Goal: Task Accomplishment & Management: Manage account settings

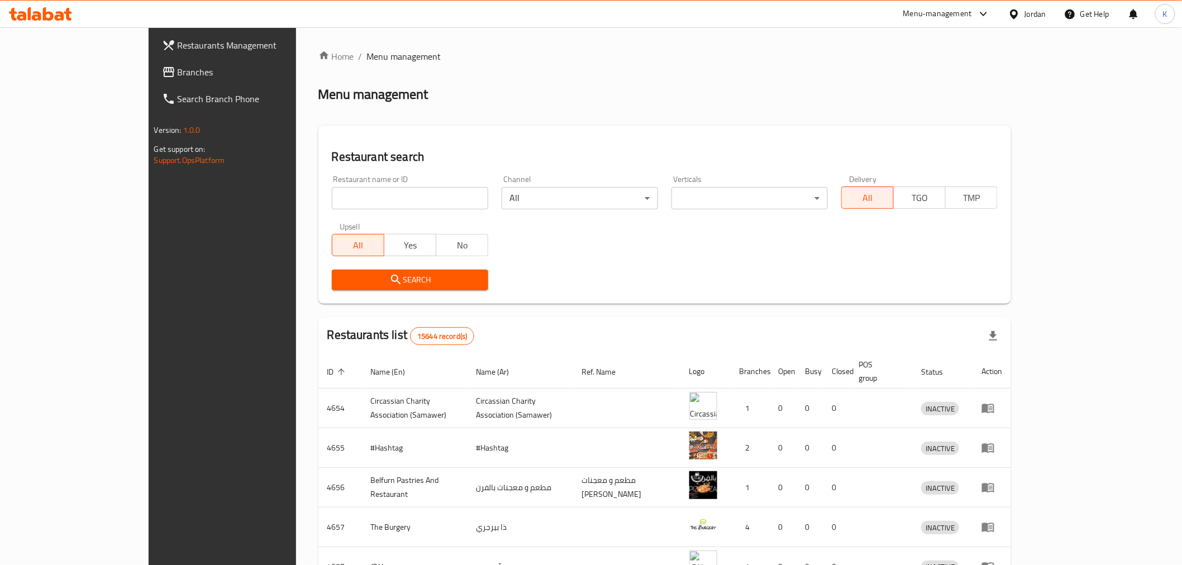
click at [378, 202] on input "search" at bounding box center [410, 198] width 156 height 22
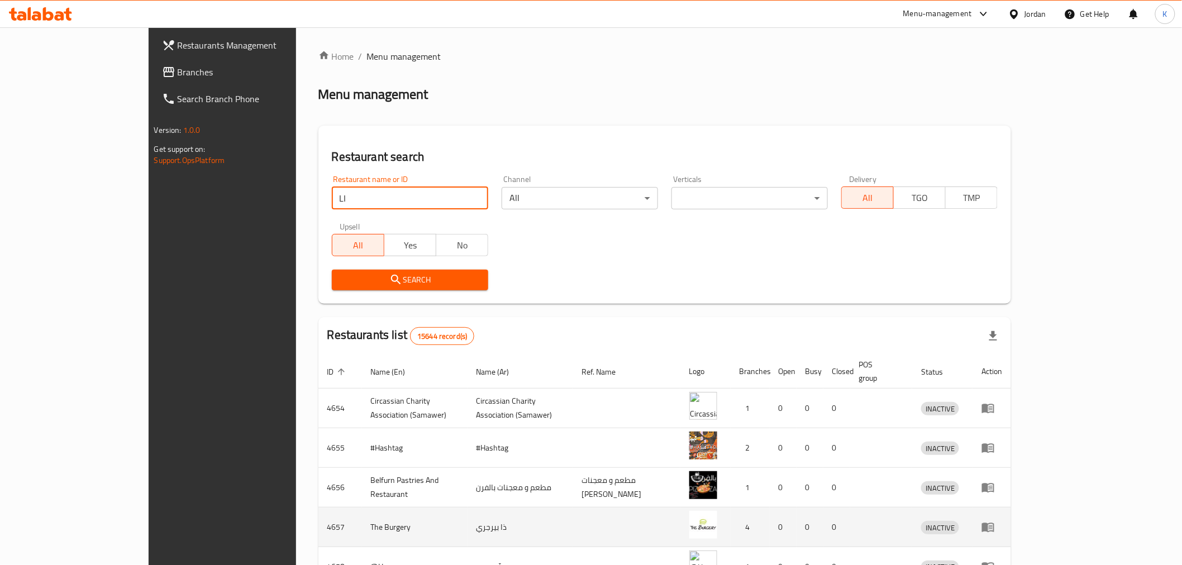
type input "L"
click button "Search" at bounding box center [410, 280] width 156 height 21
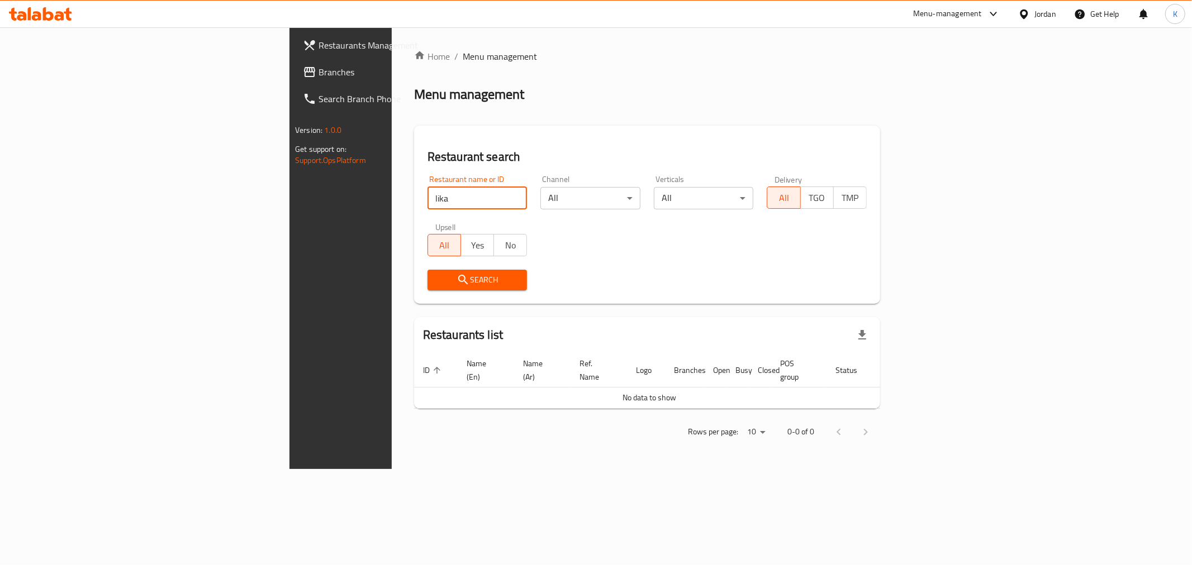
click button "Search" at bounding box center [477, 280] width 100 height 21
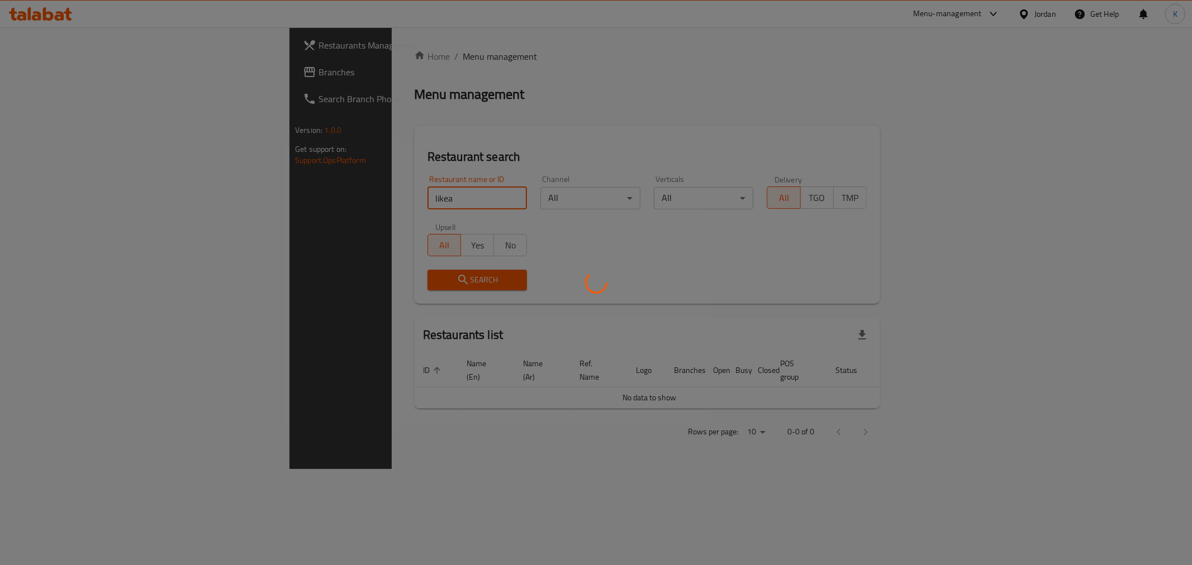
click button "Search" at bounding box center [477, 280] width 100 height 21
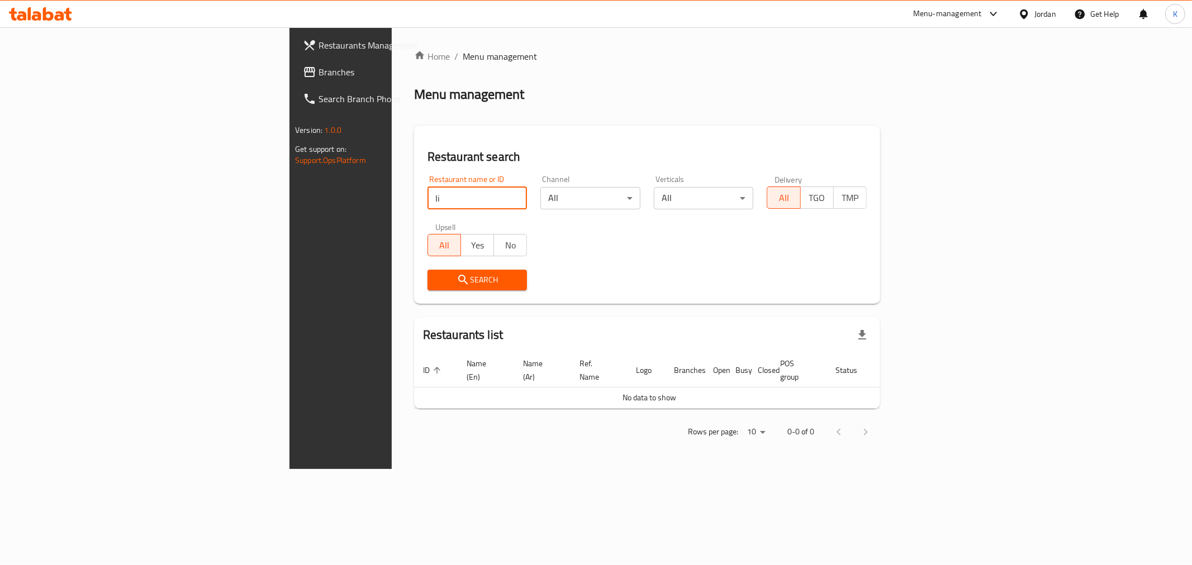
type input "l"
type input "لايكا"
click button "Search" at bounding box center [477, 280] width 100 height 21
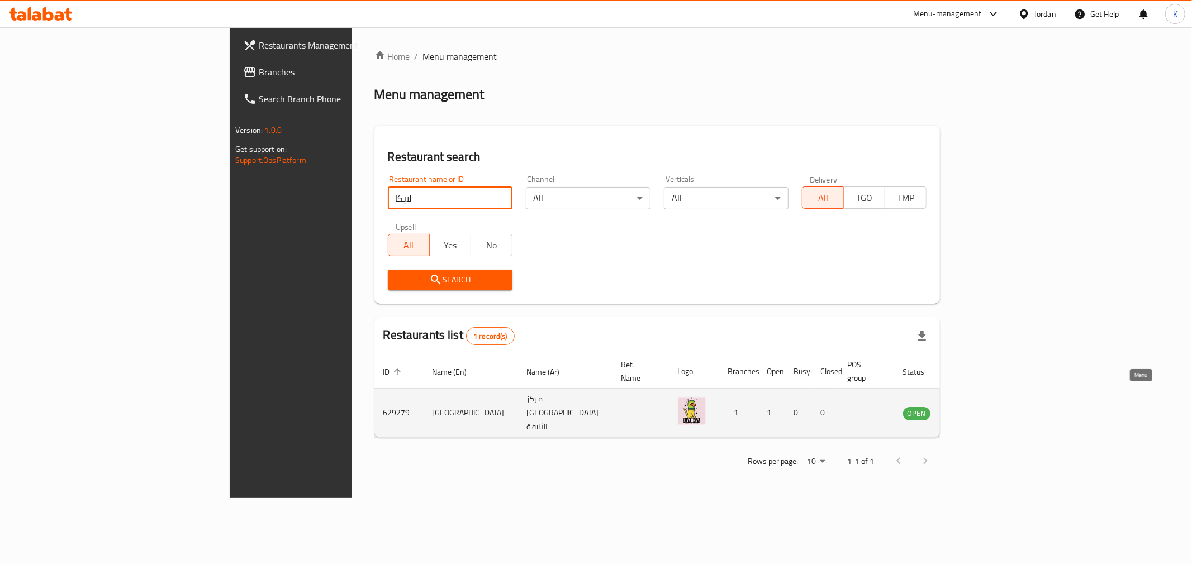
click at [975, 407] on icon "enhanced table" at bounding box center [968, 413] width 13 height 13
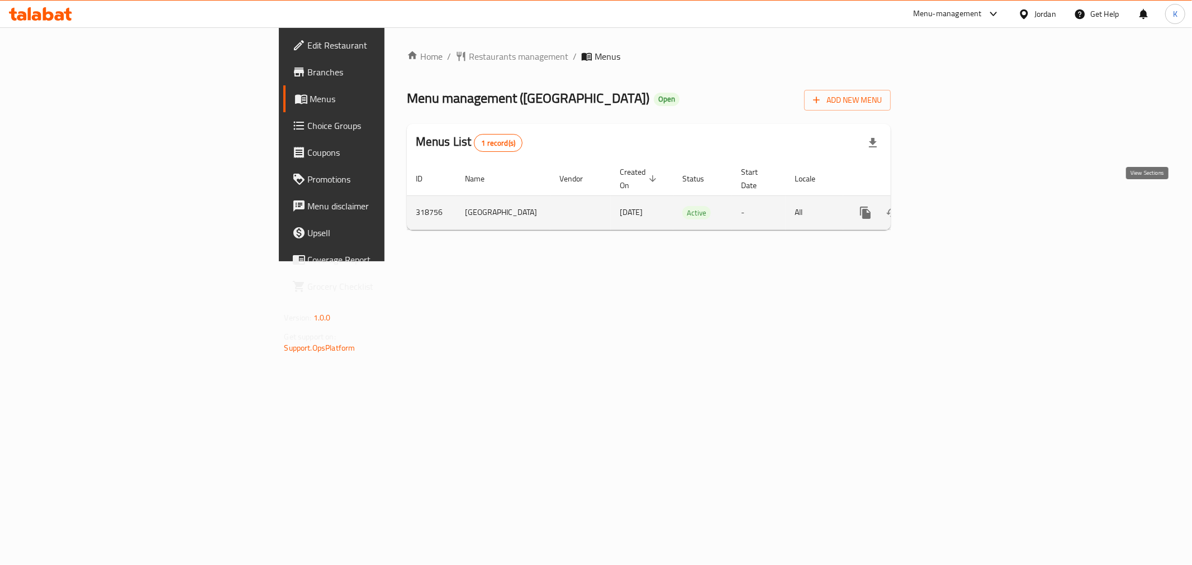
click at [951, 208] on icon "enhanced table" at bounding box center [946, 213] width 10 height 10
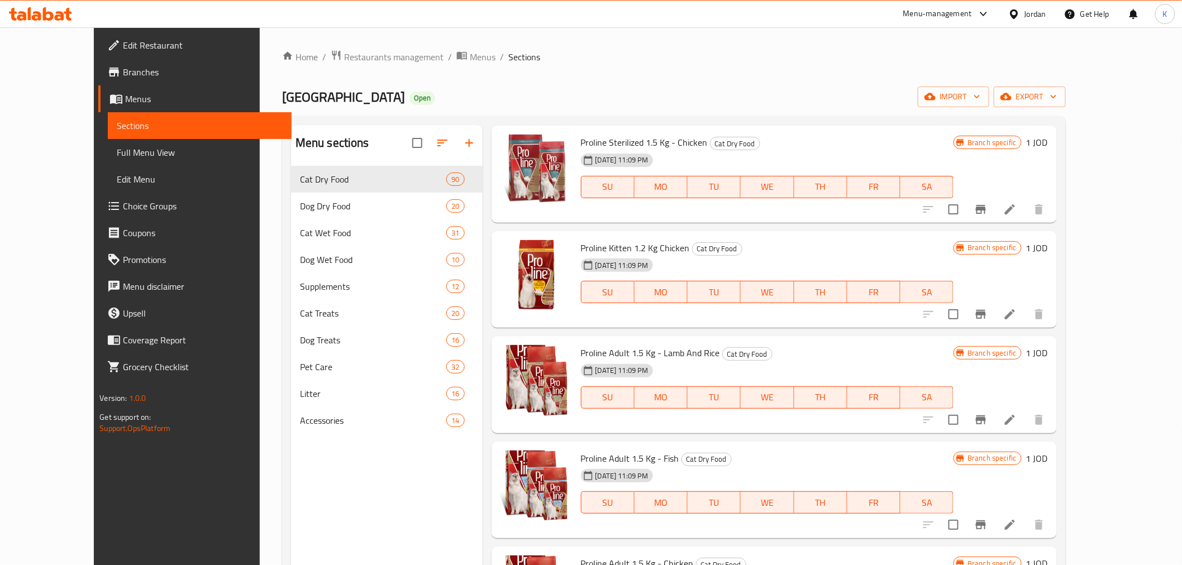
scroll to position [3888, 0]
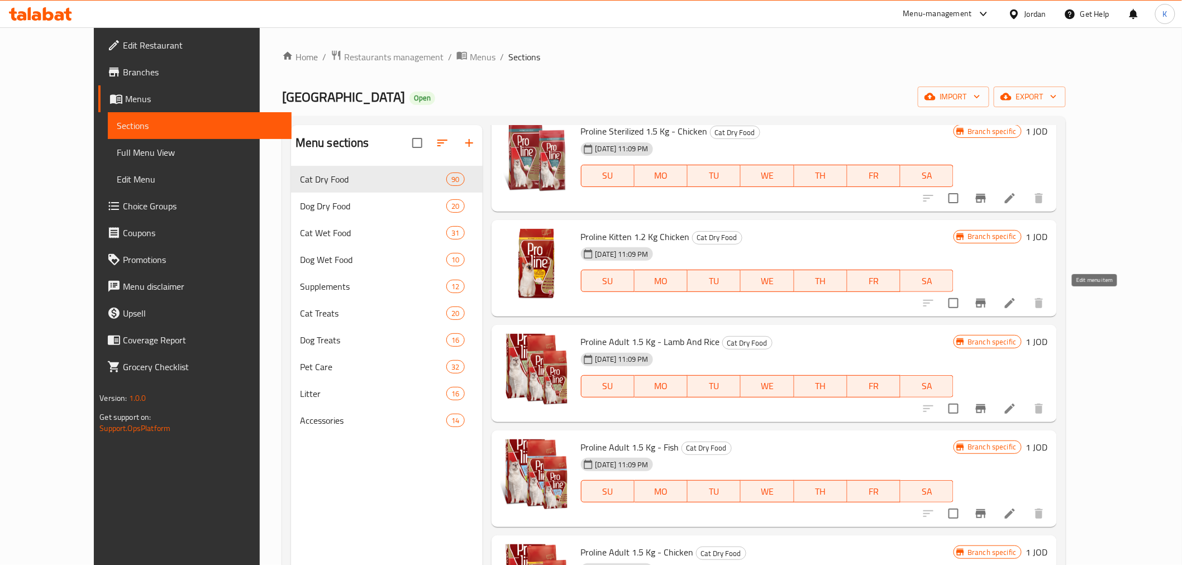
click at [1015, 303] on icon at bounding box center [1010, 303] width 10 height 10
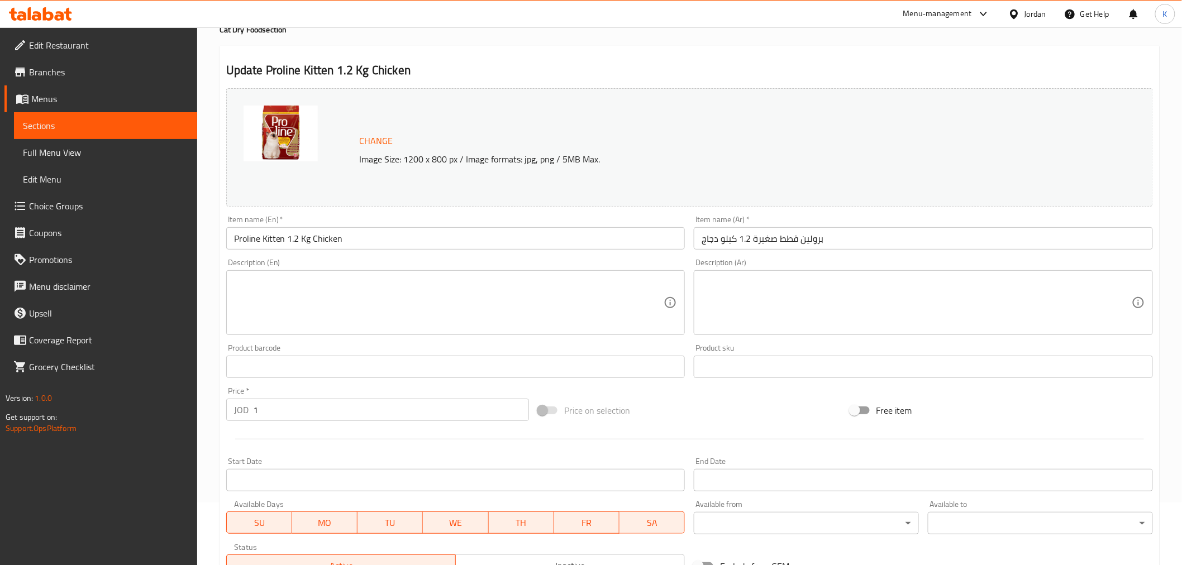
scroll to position [4, 0]
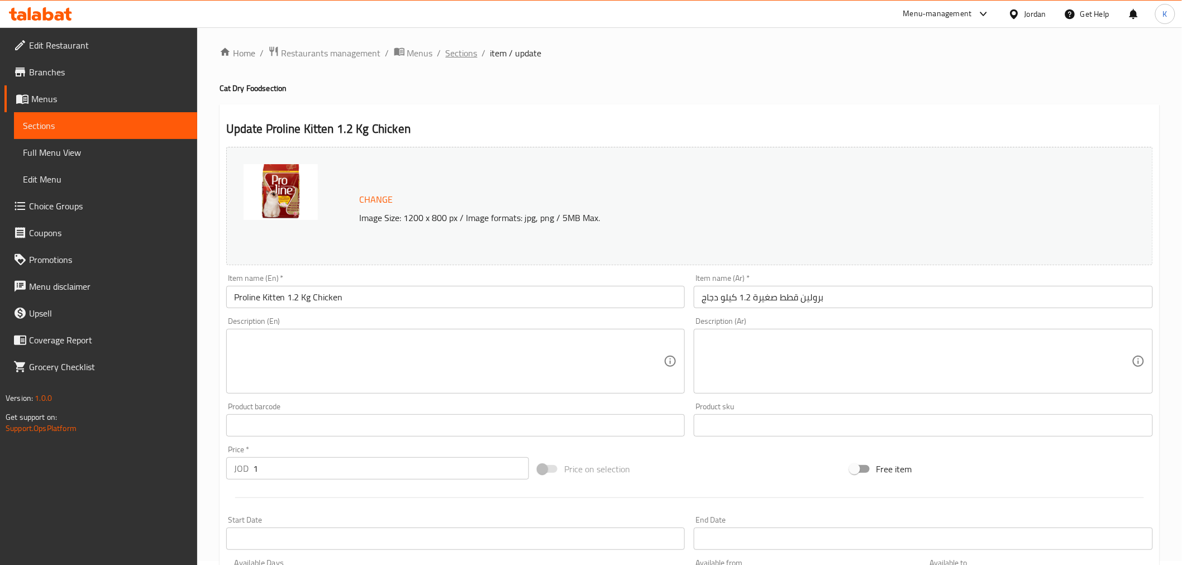
click at [471, 48] on span "Sections" at bounding box center [462, 52] width 32 height 13
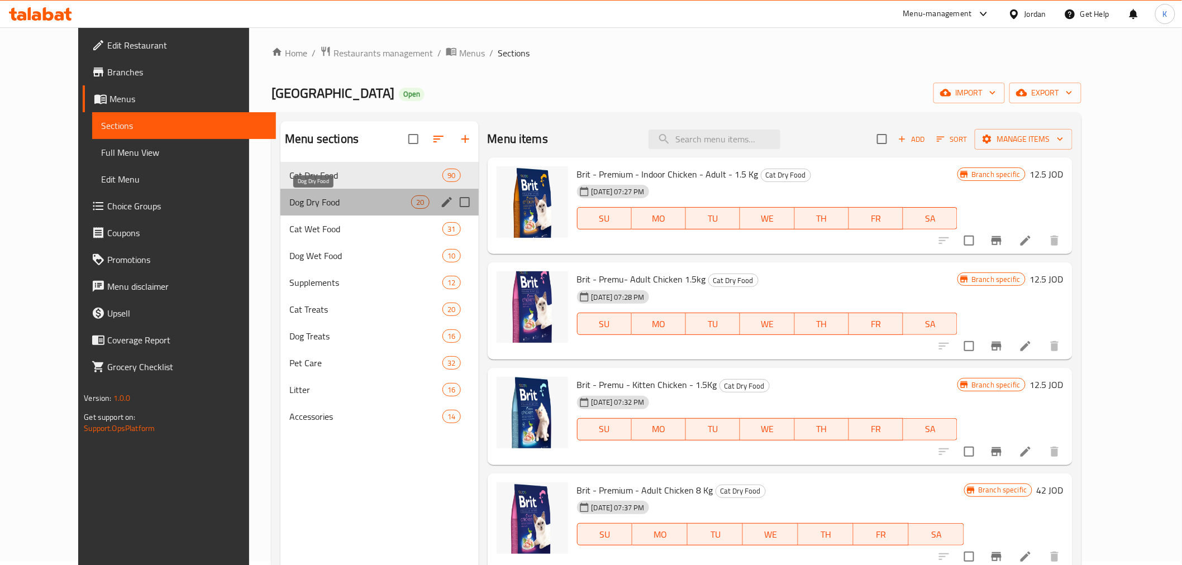
click at [304, 198] on span "Dog Dry Food" at bounding box center [350, 202] width 122 height 13
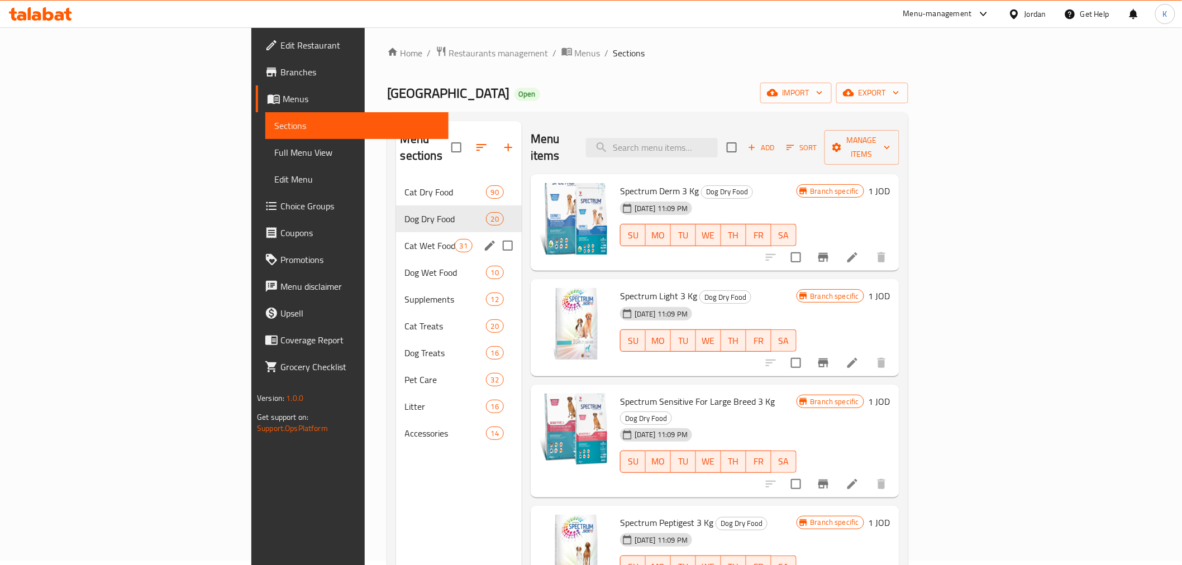
click at [396, 236] on div "Cat Wet Food 31" at bounding box center [459, 245] width 126 height 27
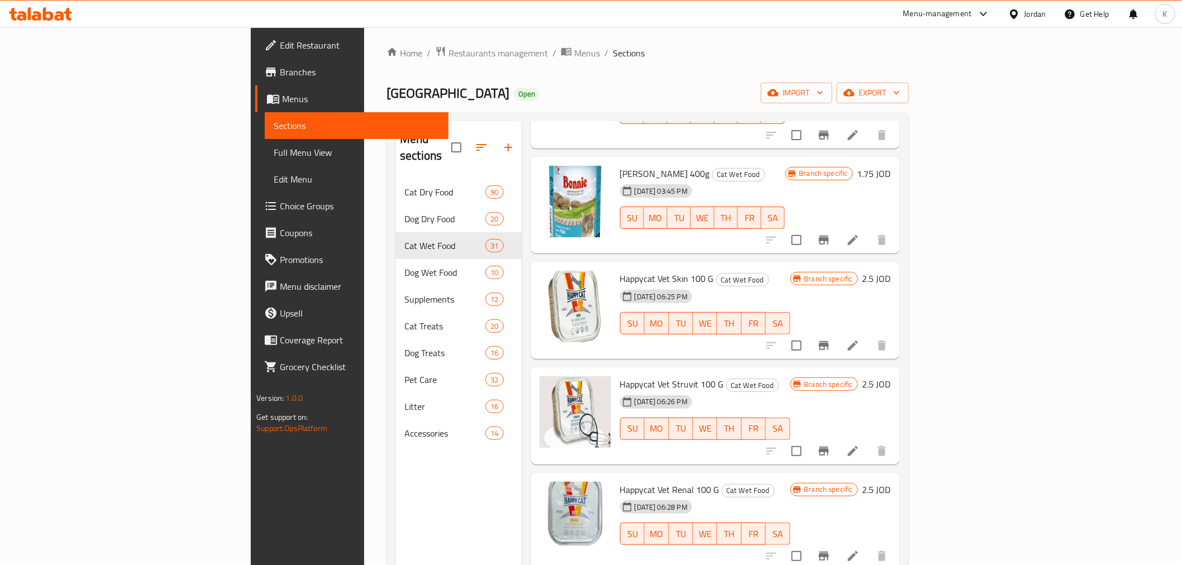
scroll to position [2621, 0]
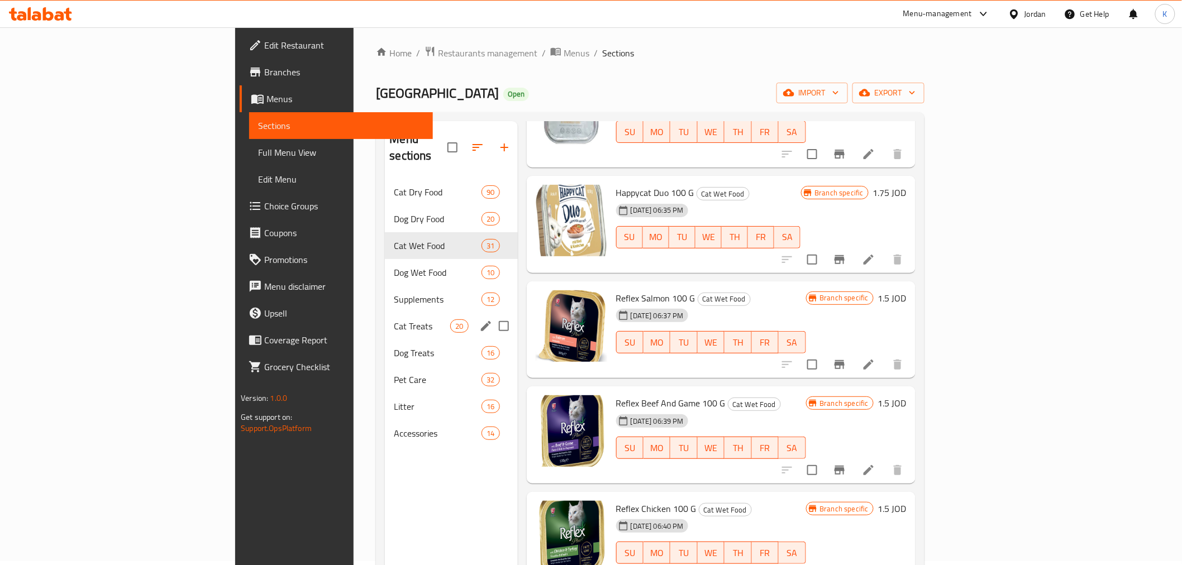
click at [385, 313] on div "Cat Treats 20" at bounding box center [451, 326] width 132 height 27
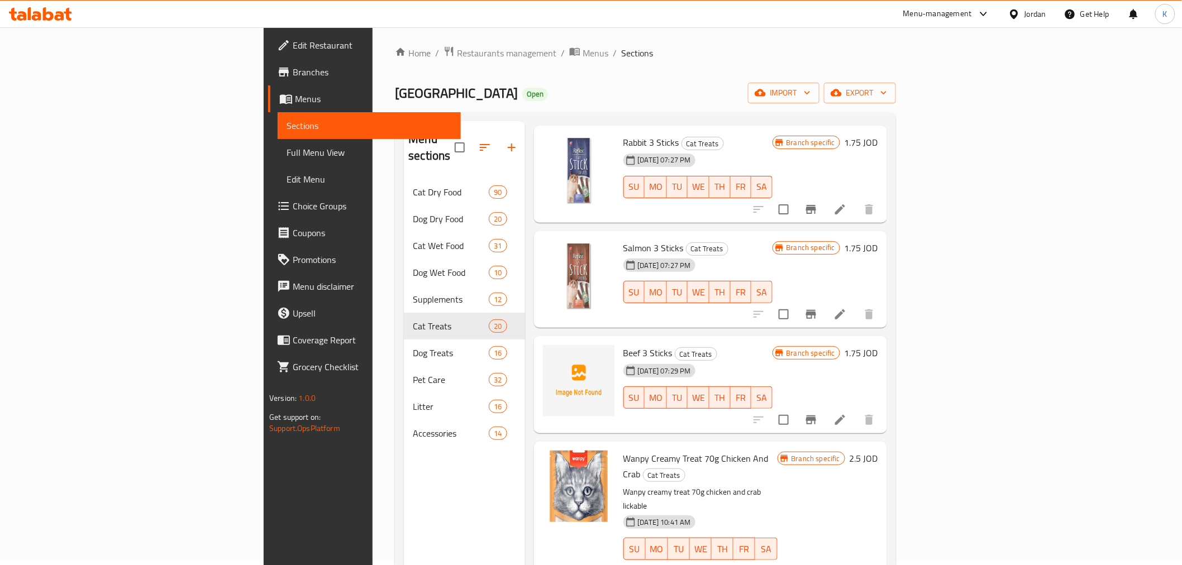
scroll to position [1585, 0]
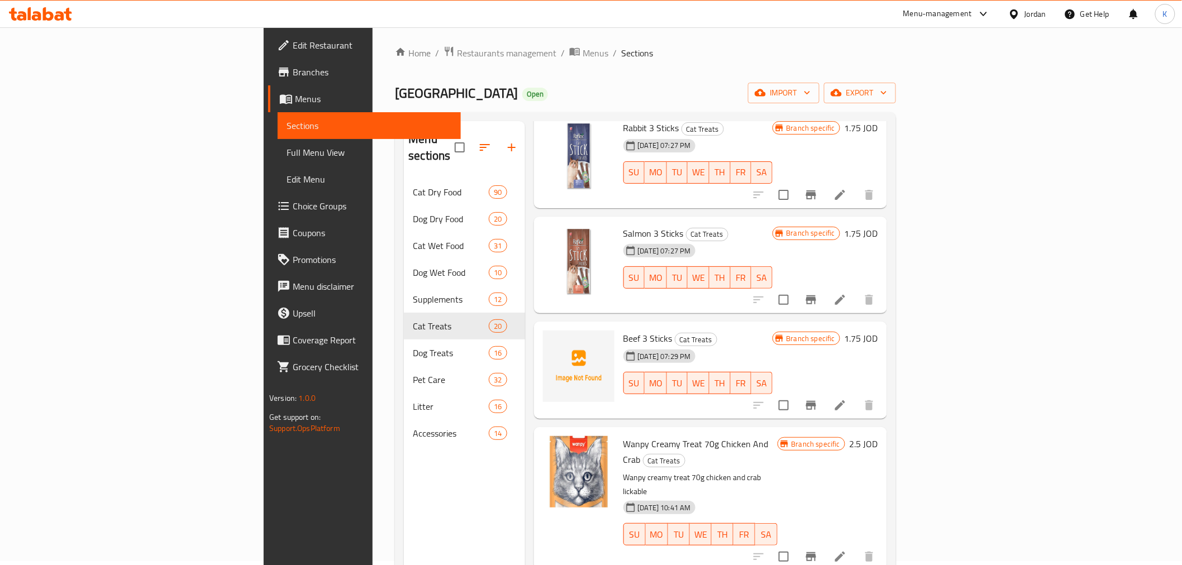
drag, startPoint x: 337, startPoint y: 93, endPoint x: 220, endPoint y: 98, distance: 117.4
click at [395, 98] on span "[GEOGRAPHIC_DATA]" at bounding box center [456, 92] width 123 height 25
copy span "[GEOGRAPHIC_DATA]"
